Goal: Task Accomplishment & Management: Manage account settings

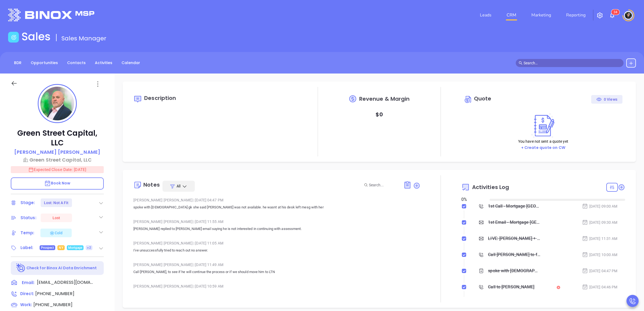
click at [395, 48] on main "Sales Sales Manager BDR Opportunities Contacts Activities Calendar Call Now Cal…" at bounding box center [322, 246] width 644 height 432
type input "[DATE]"
click at [502, 11] on li "CRM" at bounding box center [511, 15] width 25 height 11
click at [511, 12] on link "CRM" at bounding box center [511, 15] width 14 height 11
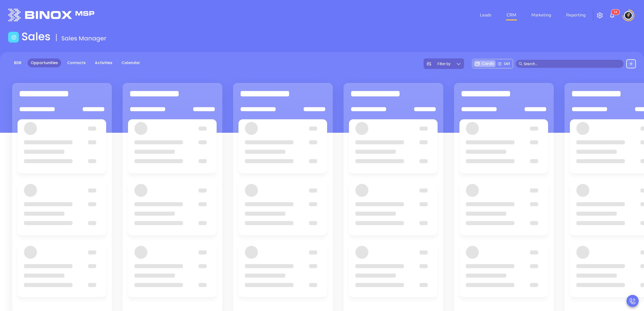
click at [378, 33] on div "Sales Sales Manager" at bounding box center [322, 37] width 634 height 15
drag, startPoint x: 369, startPoint y: 35, endPoint x: 372, endPoint y: 32, distance: 4.6
click at [369, 35] on div "Sales Sales Manager" at bounding box center [322, 37] width 634 height 15
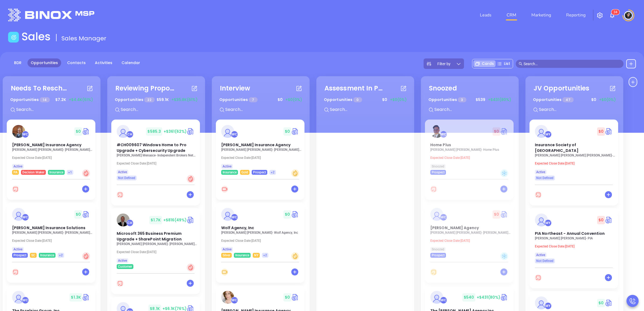
scroll to position [73, 0]
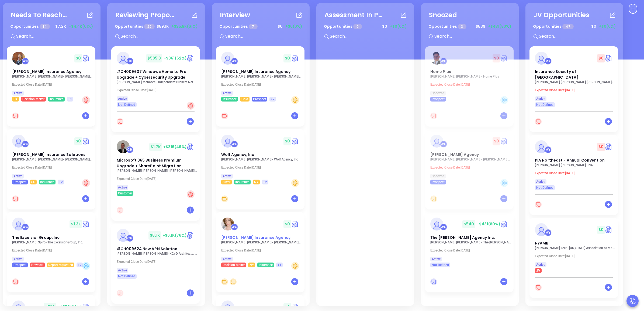
click at [270, 238] on span "[PERSON_NAME] Insurance Agency" at bounding box center [255, 237] width 69 height 5
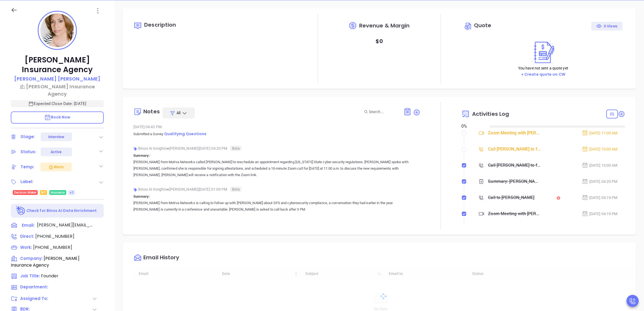
type input "[DATE]"
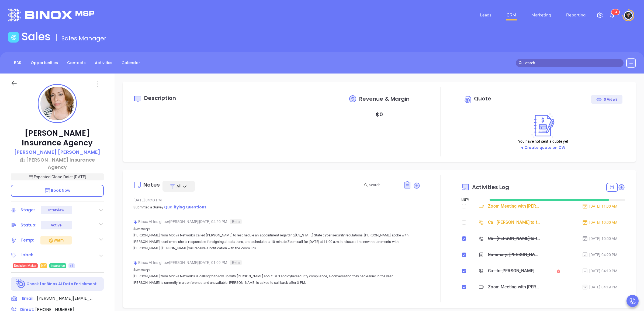
scroll to position [157, 0]
type input "[PERSON_NAME]"
click at [505, 13] on li "CRM" at bounding box center [511, 15] width 25 height 11
click at [511, 16] on link "CRM" at bounding box center [511, 15] width 14 height 11
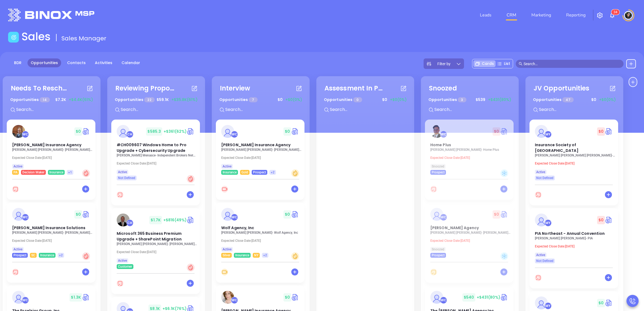
click at [416, 32] on div "Sales Sales Manager" at bounding box center [322, 37] width 634 height 15
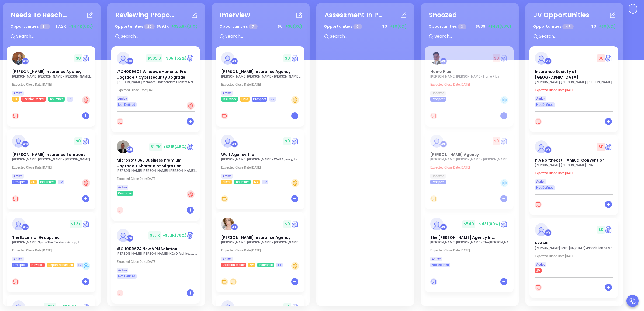
scroll to position [171, 0]
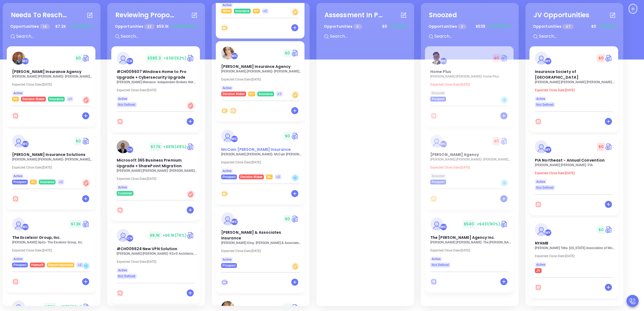
click at [261, 148] on span "McCain [PERSON_NAME] Insurance" at bounding box center [256, 149] width 70 height 5
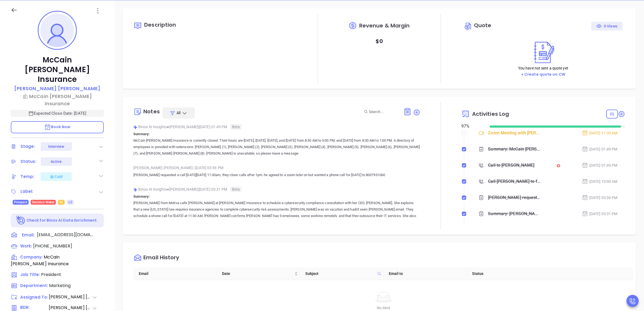
type input "[PERSON_NAME]"
